Goal: Information Seeking & Learning: Find specific fact

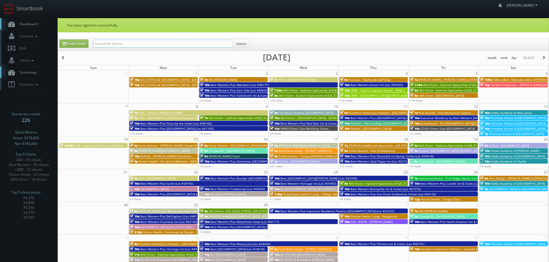
click at [168, 47] on input "text" at bounding box center [163, 44] width 140 height 8
type input "southern vet"
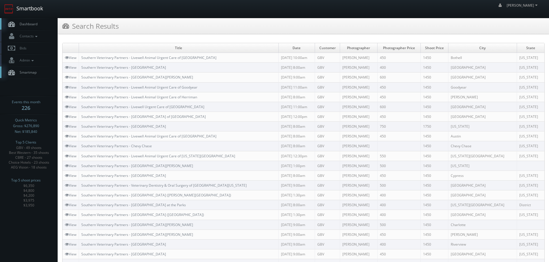
click at [30, 6] on link "Smartbook" at bounding box center [23, 9] width 47 height 18
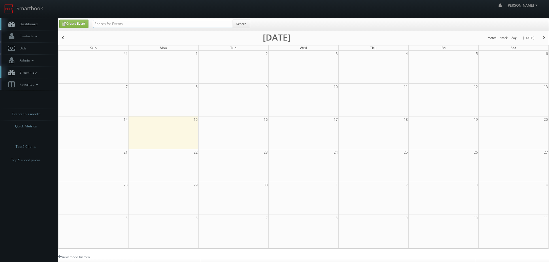
drag, startPoint x: 0, startPoint y: 0, endPoint x: 140, endPoint y: 22, distance: 141.7
click at [140, 22] on input "text" at bounding box center [163, 24] width 140 height 8
paste input "Kiddie Academy of Bolingbrook"
type input "Kiddie Academy of Bolingbrook"
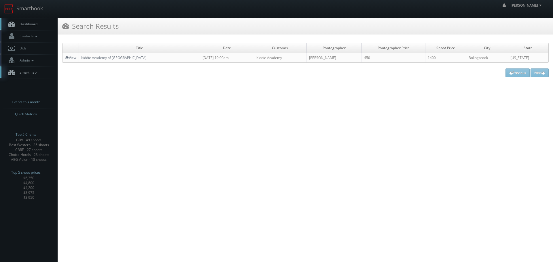
click at [71, 58] on link "View" at bounding box center [71, 57] width 12 height 5
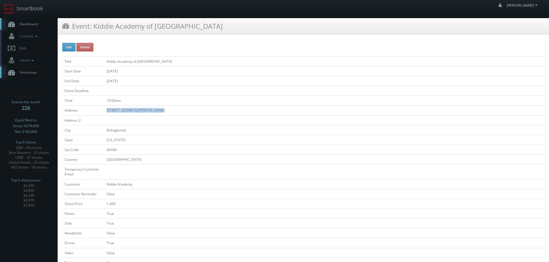
copy td "540 West Boughton Rd Suite A"
drag, startPoint x: 170, startPoint y: 107, endPoint x: 105, endPoint y: 110, distance: 64.6
click at [105, 110] on td "540 West Boughton Rd Suite A" at bounding box center [324, 111] width 440 height 10
drag, startPoint x: 133, startPoint y: 133, endPoint x: 97, endPoint y: 132, distance: 36.0
click at [97, 132] on tr "City Bolingbrook" at bounding box center [303, 130] width 482 height 10
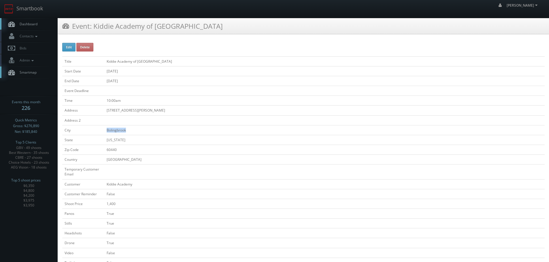
copy tr "Bolingbrook"
click at [27, 3] on link "Smartbook" at bounding box center [23, 9] width 47 height 18
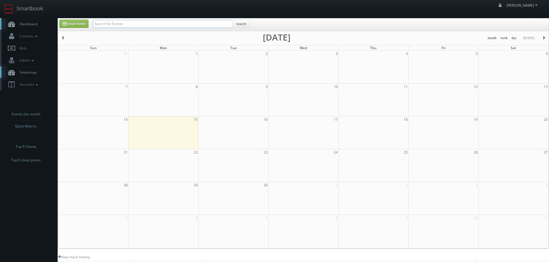
click at [152, 25] on input "text" at bounding box center [163, 24] width 140 height 8
type input "redick"
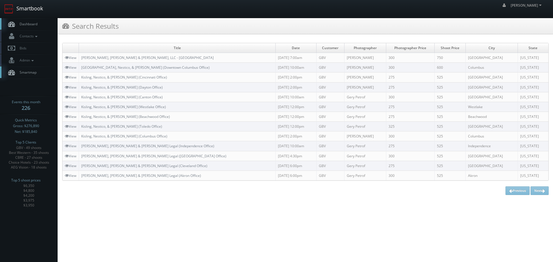
click at [30, 11] on link "Smartbook" at bounding box center [23, 9] width 47 height 18
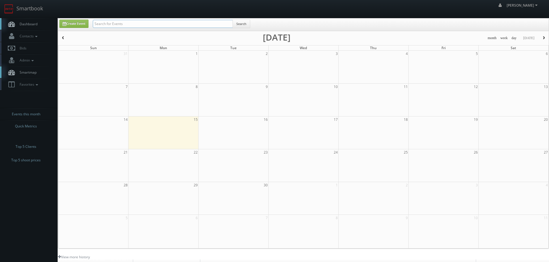
click at [133, 23] on input "text" at bounding box center [163, 24] width 140 height 8
type input "river house"
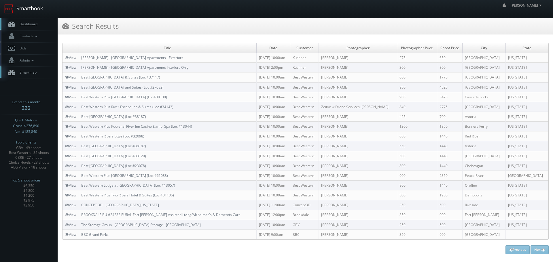
click at [40, 10] on link "Smartbook" at bounding box center [23, 9] width 47 height 18
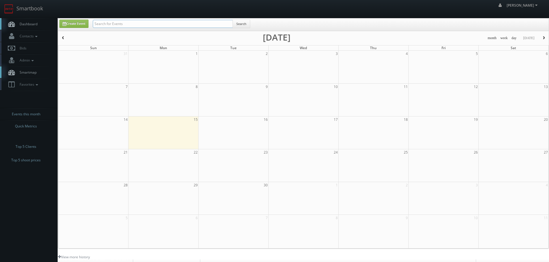
click at [120, 21] on input "text" at bounding box center [163, 24] width 140 height 8
paste input "Primrose School of Long Grove"
type input "Primrose School of Long Grove"
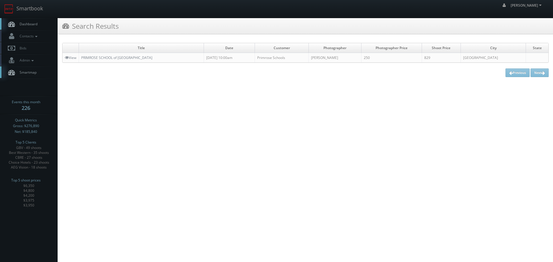
click at [70, 60] on td "View" at bounding box center [71, 58] width 16 height 10
click at [71, 58] on link "View" at bounding box center [71, 57] width 12 height 5
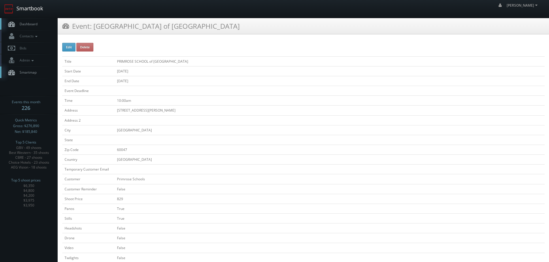
click at [27, 10] on link "Smartbook" at bounding box center [23, 9] width 47 height 18
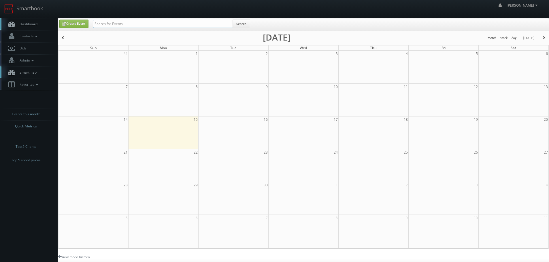
click at [171, 24] on input "text" at bounding box center [163, 24] width 140 height 8
paste input "Primrose School of Long Grove"
type input "Primrose School of Long Grove"
click at [243, 24] on button "Search" at bounding box center [241, 24] width 18 height 9
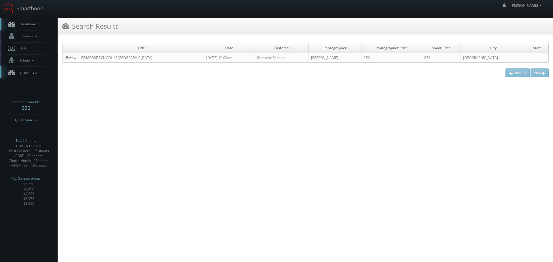
click at [66, 60] on link "View" at bounding box center [71, 57] width 12 height 5
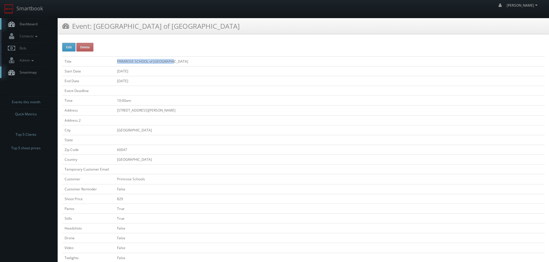
copy td "PRIMROSE SCHOOL of [GEOGRAPHIC_DATA]"
drag, startPoint x: 184, startPoint y: 63, endPoint x: 116, endPoint y: 63, distance: 68.0
click at [116, 63] on td "PRIMROSE SCHOOL of [GEOGRAPHIC_DATA]" at bounding box center [330, 61] width 430 height 10
click at [37, 10] on link "Smartbook" at bounding box center [23, 9] width 47 height 18
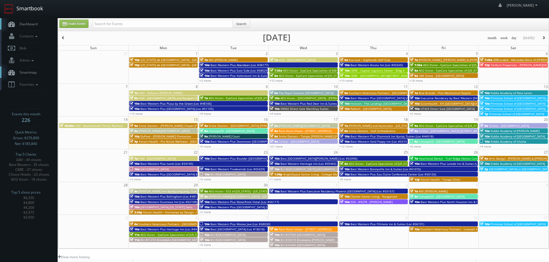
click at [39, 11] on link "Smartbook" at bounding box center [23, 9] width 47 height 18
